Goal: Check status: Check status

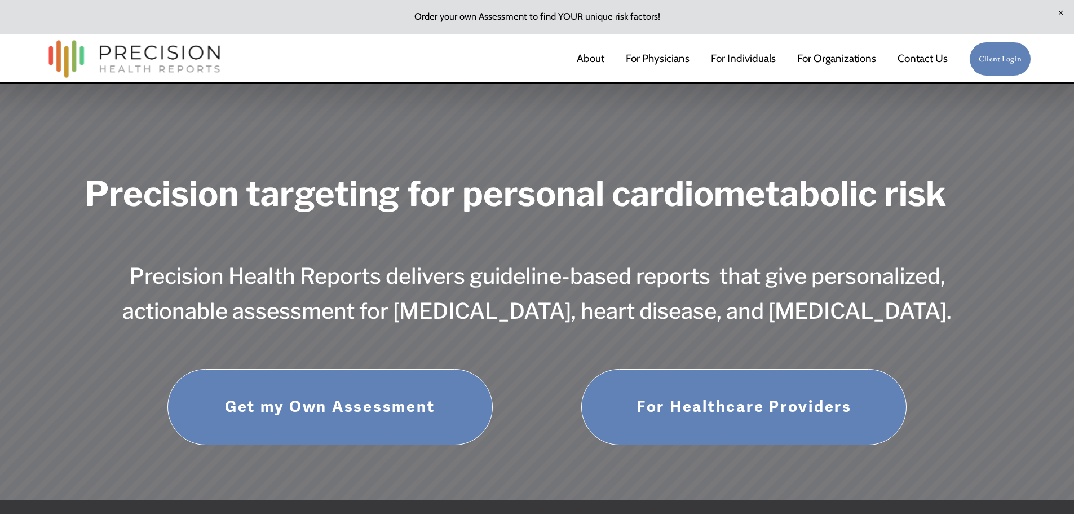
click at [997, 65] on link "Client Login" at bounding box center [1000, 59] width 62 height 35
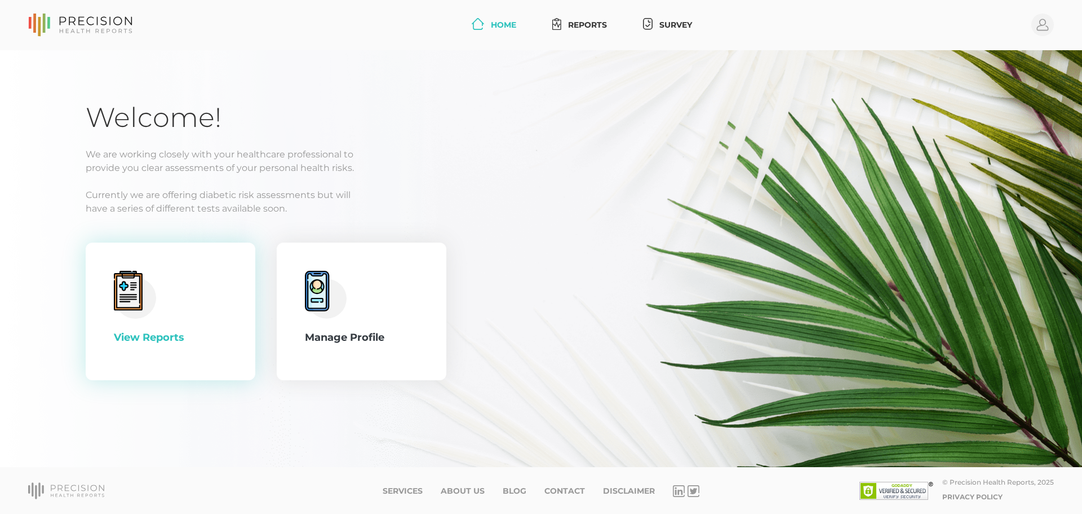
click at [123, 298] on icon at bounding box center [128, 292] width 23 height 32
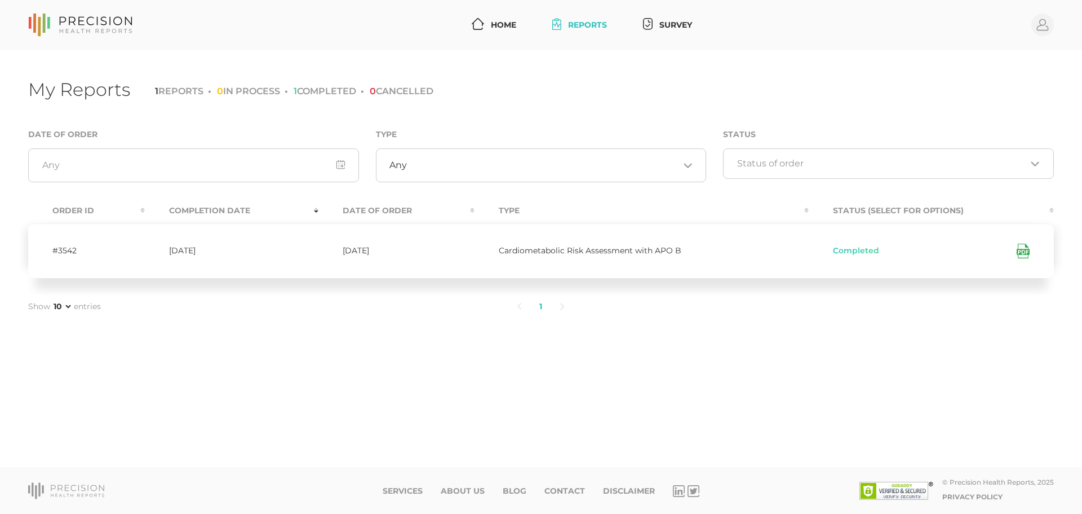
click at [325, 104] on div "My Reports 1 REPORTS 0 IN PROCESS 1 COMPLETED 0 CANCELLED" at bounding box center [541, 91] width 1026 height 26
click at [576, 23] on link "Reports" at bounding box center [580, 25] width 64 height 21
click at [503, 28] on link "Home" at bounding box center [494, 25] width 54 height 21
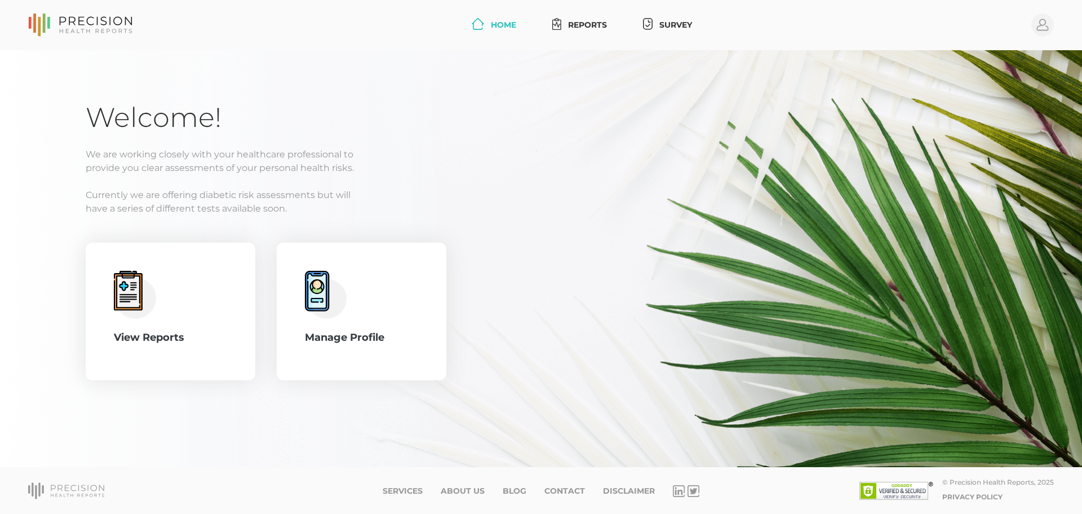
click at [493, 25] on link "Home" at bounding box center [494, 25] width 54 height 21
click at [123, 285] on icon at bounding box center [124, 285] width 8 height 8
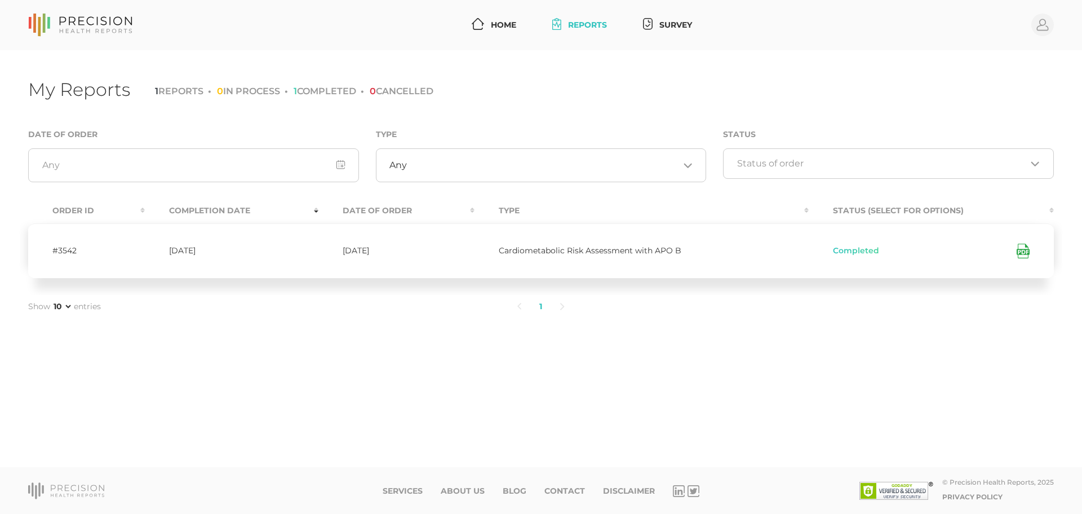
click at [1027, 249] on icon at bounding box center [1023, 251] width 13 height 15
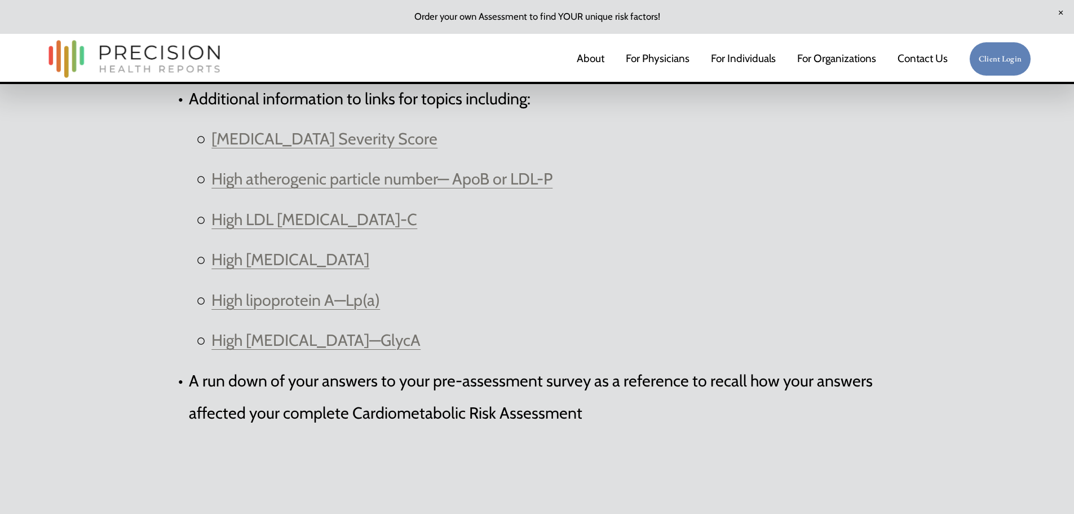
scroll to position [3326, 0]
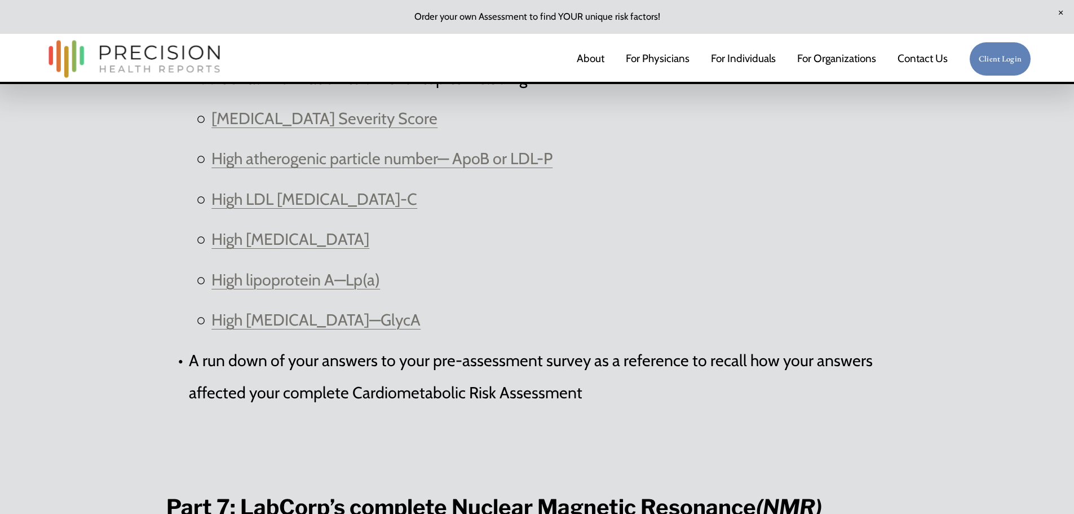
click at [312, 310] on link "High systemic inflammation—GlycA" at bounding box center [315, 320] width 209 height 20
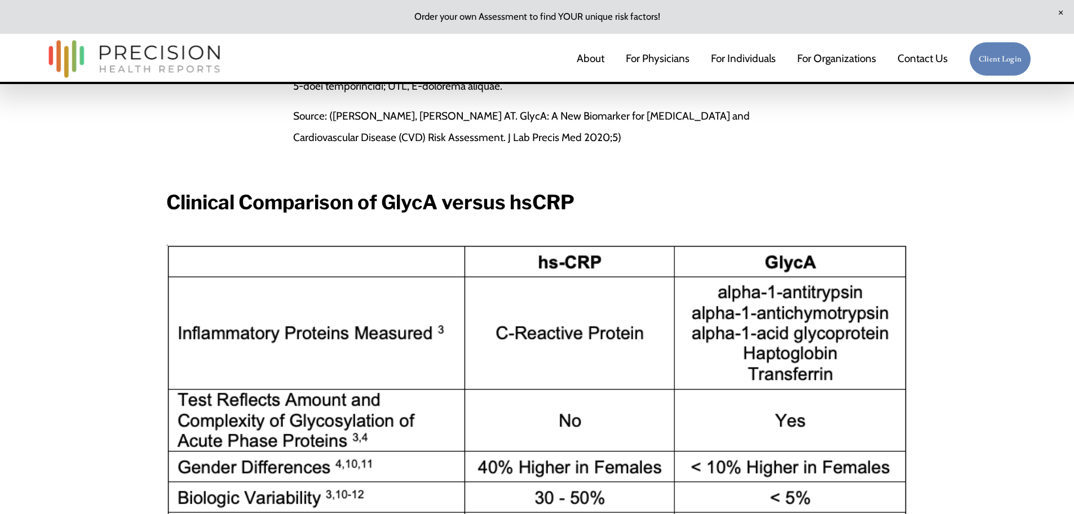
scroll to position [2819, 0]
